Goal: Task Accomplishment & Management: Check status

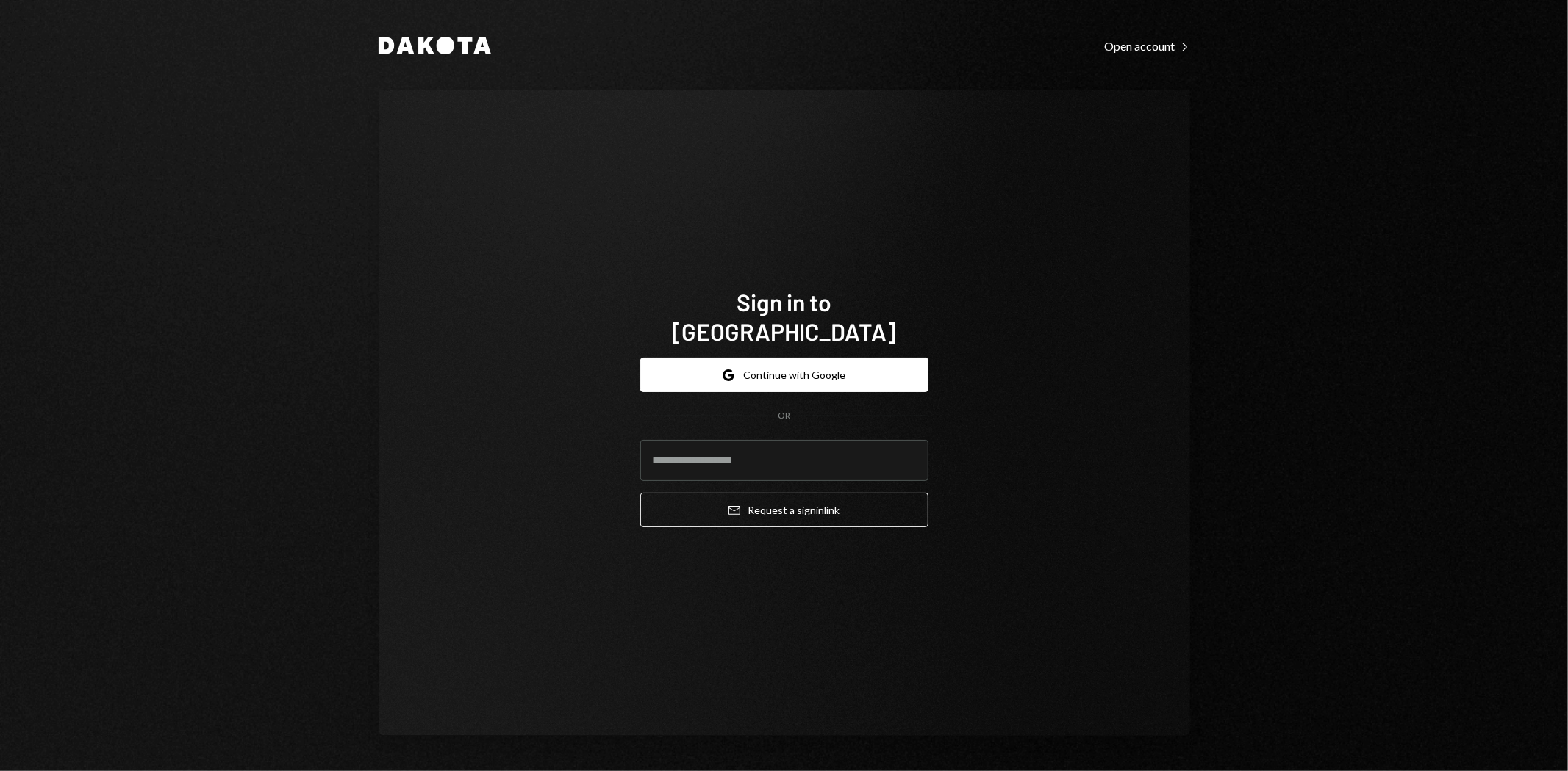
type input "**********"
click at [797, 501] on button "Email Request a sign in link" at bounding box center [784, 510] width 288 height 34
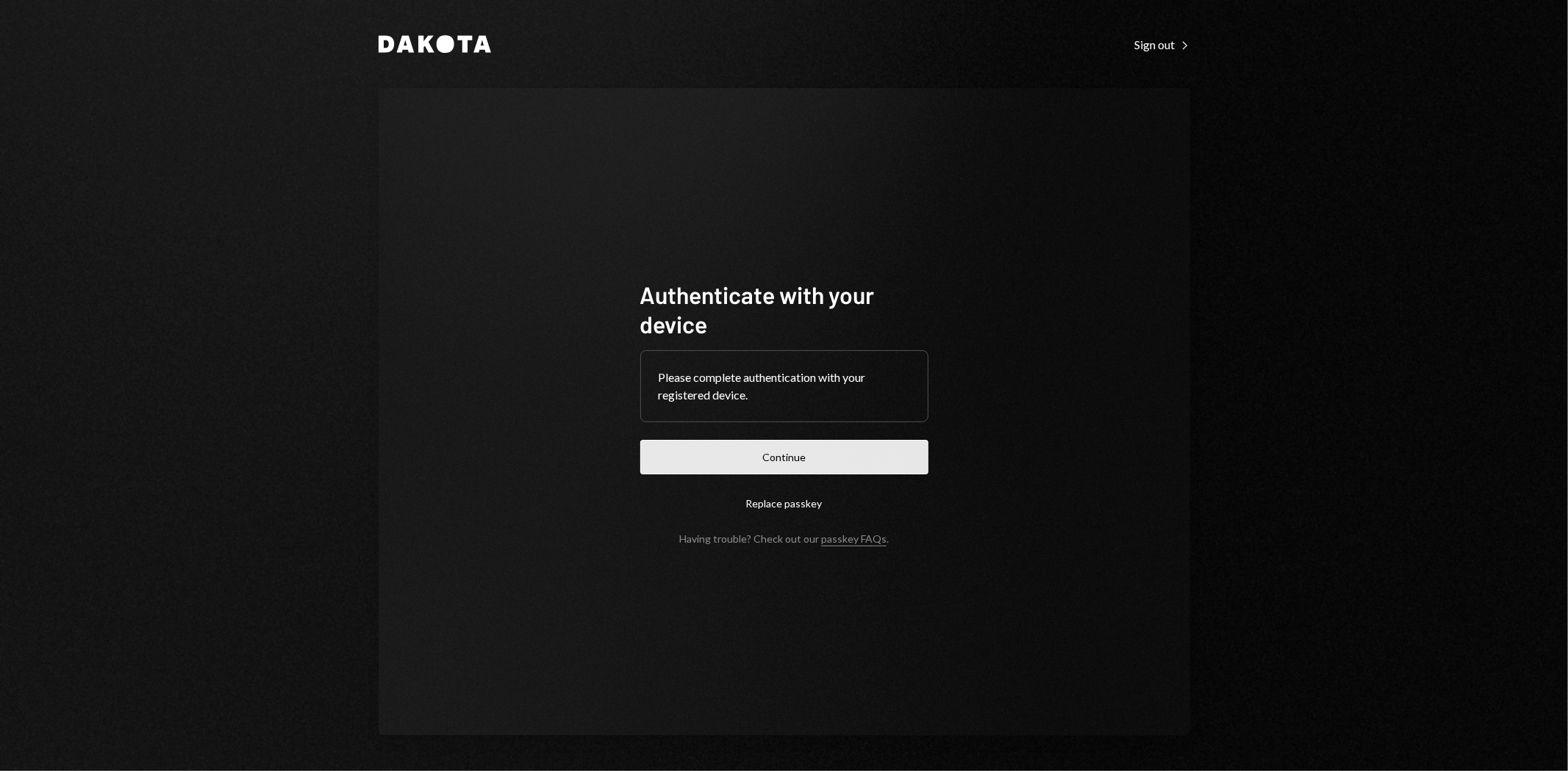
click at [864, 461] on button "Continue" at bounding box center [784, 456] width 288 height 34
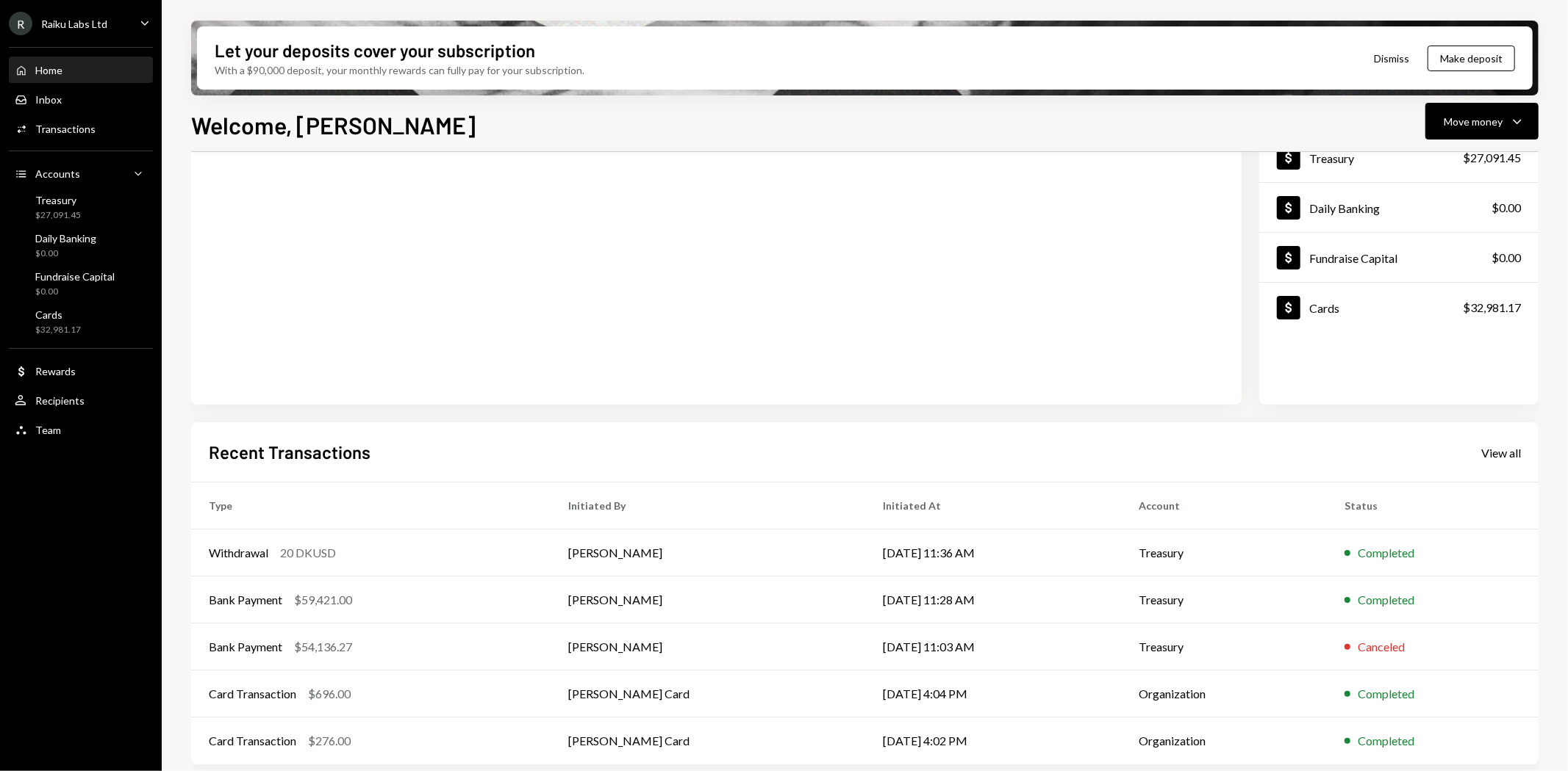
scroll to position [113, 0]
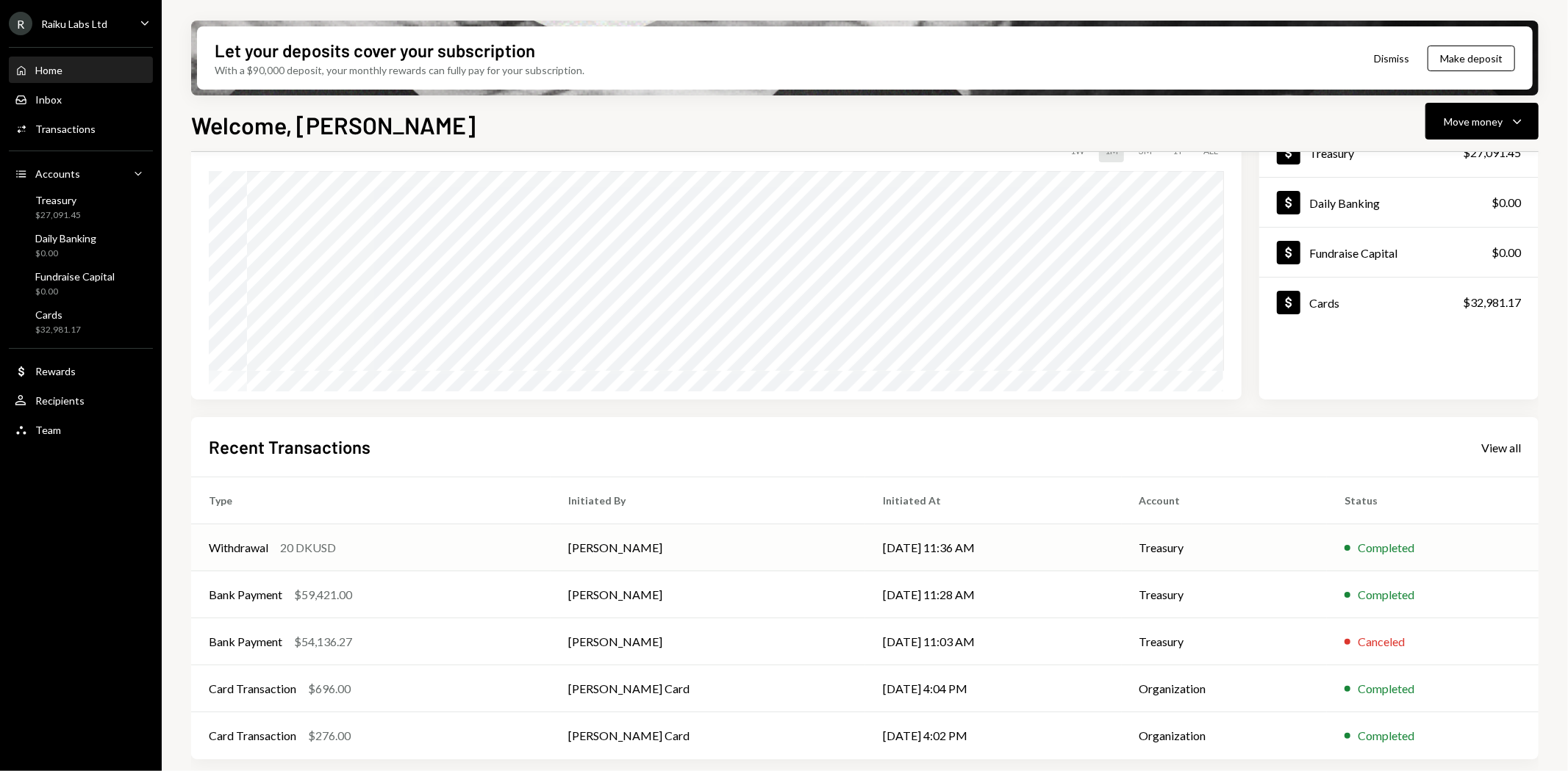
click at [1344, 546] on div "Completed" at bounding box center [1432, 547] width 176 height 18
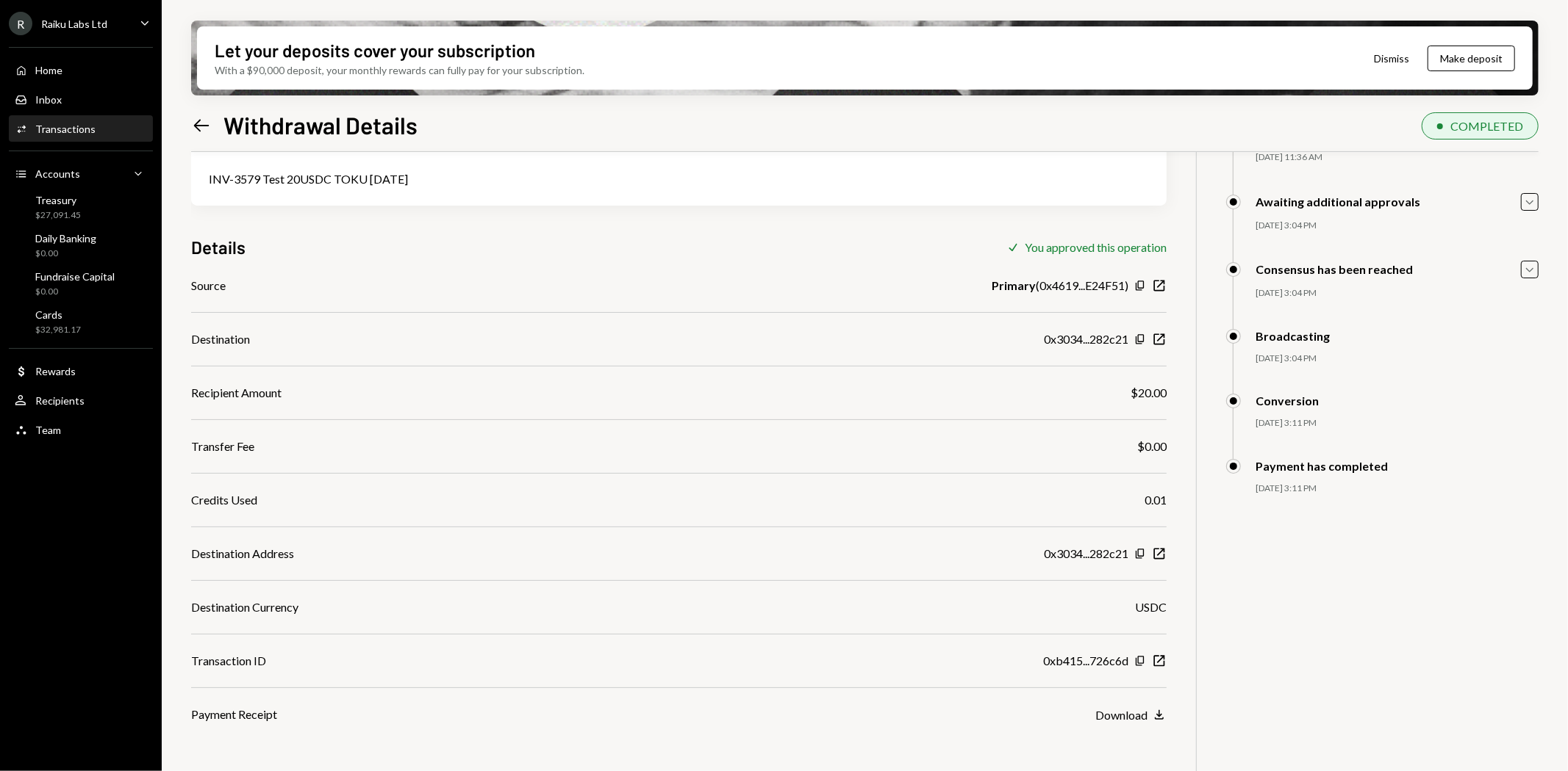
scroll to position [118, 0]
click at [1132, 714] on div "Download" at bounding box center [1121, 712] width 53 height 14
